Goal: Information Seeking & Learning: Learn about a topic

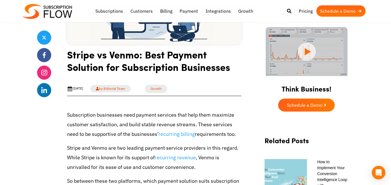
scroll to position [136, 0]
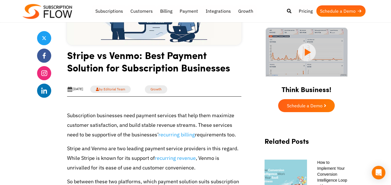
drag, startPoint x: 215, startPoint y: 95, endPoint x: 8, endPoint y: 145, distance: 213.3
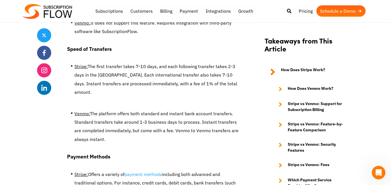
scroll to position [1985, 0]
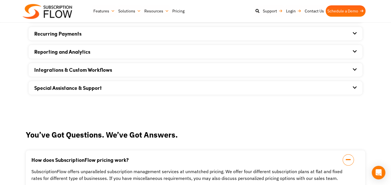
scroll to position [479, 0]
